Goal: Subscribe to service/newsletter

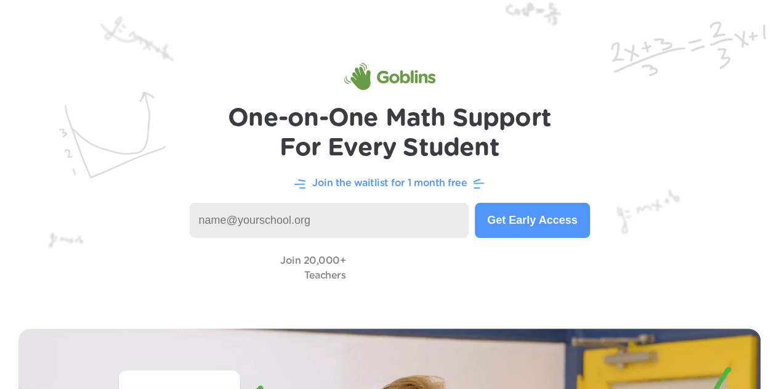
click at [244, 224] on input at bounding box center [330, 220] width 280 height 35
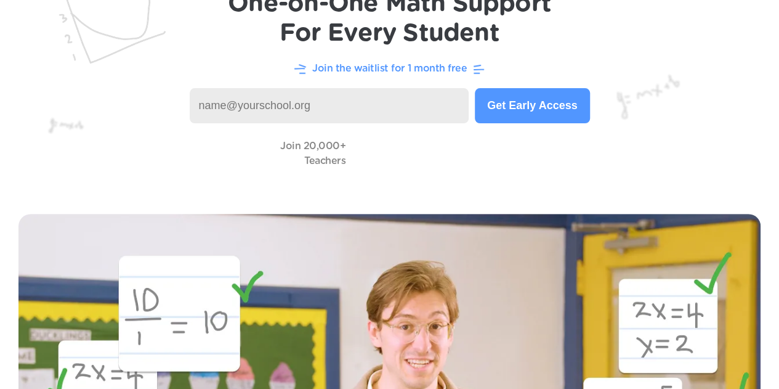
scroll to position [134, 0]
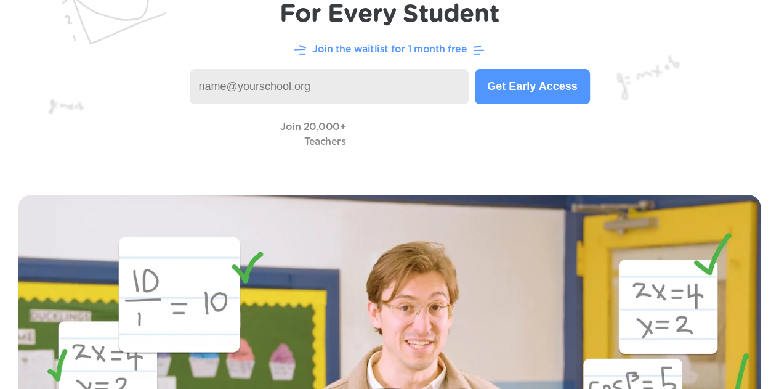
click at [228, 84] on input at bounding box center [330, 86] width 280 height 35
type input "[EMAIL_ADDRESS][DOMAIN_NAME]"
click at [500, 87] on button "Get Early Access" at bounding box center [532, 86] width 115 height 35
